Goal: Task Accomplishment & Management: Manage account settings

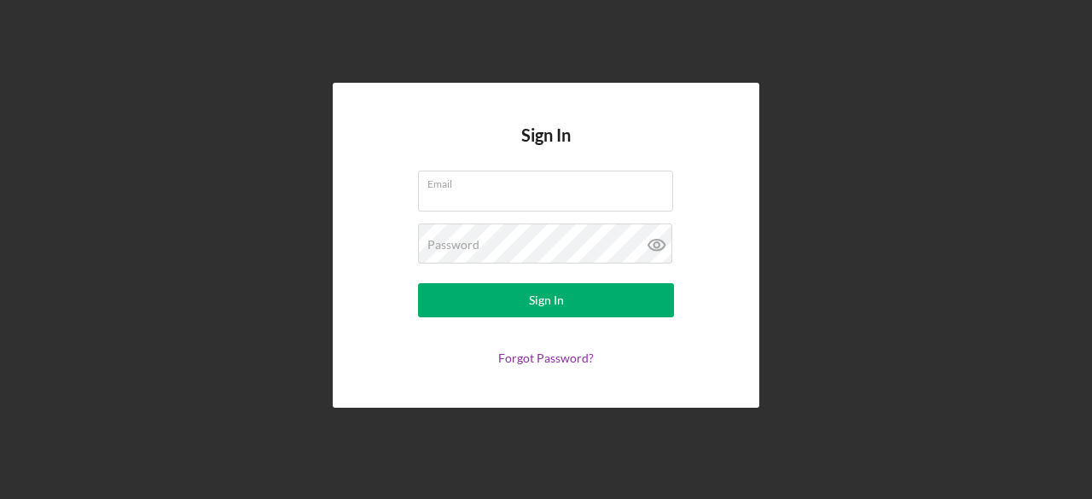
type input "[EMAIL_ADDRESS][DOMAIN_NAME]"
click at [567, 294] on button "Sign In" at bounding box center [546, 300] width 256 height 34
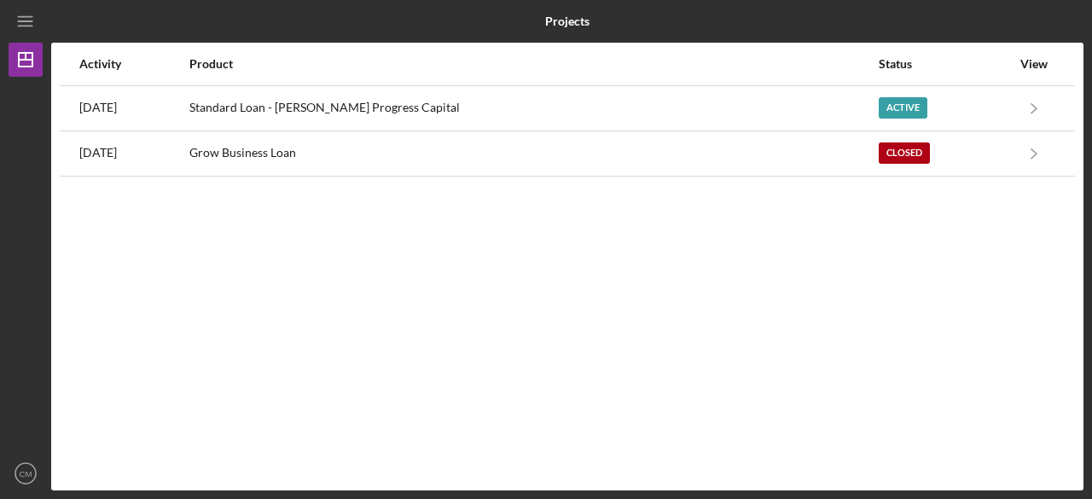
click at [413, 107] on div "Standard Loan - [PERSON_NAME] Progress Capital" at bounding box center [533, 108] width 688 height 43
